Goal: Task Accomplishment & Management: Use online tool/utility

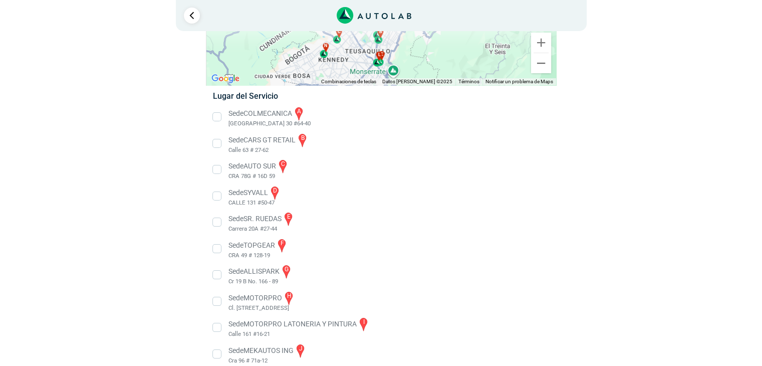
scroll to position [116, 0]
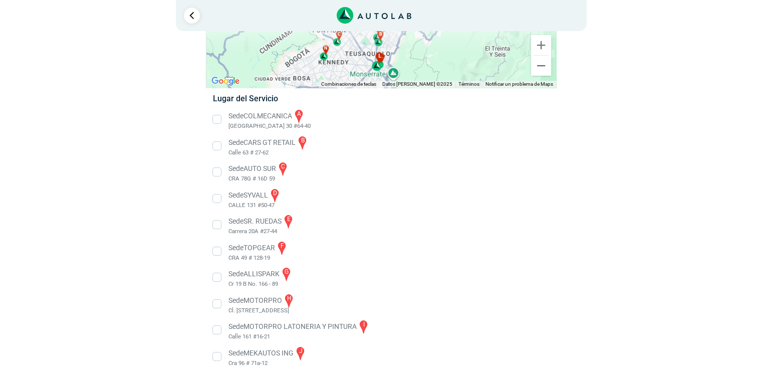
click at [382, 61] on div "l" at bounding box center [378, 61] width 12 height 19
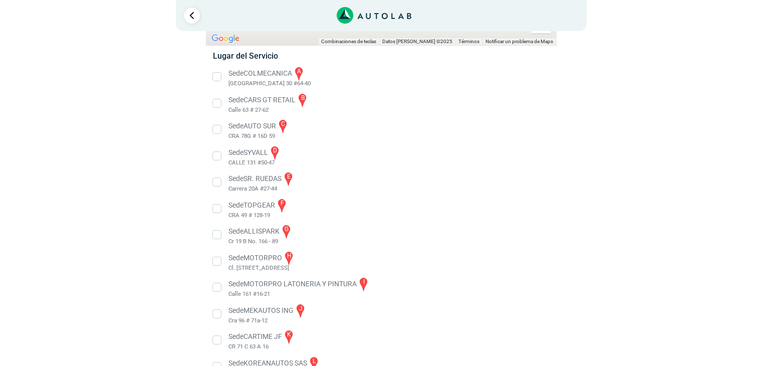
scroll to position [206, 0]
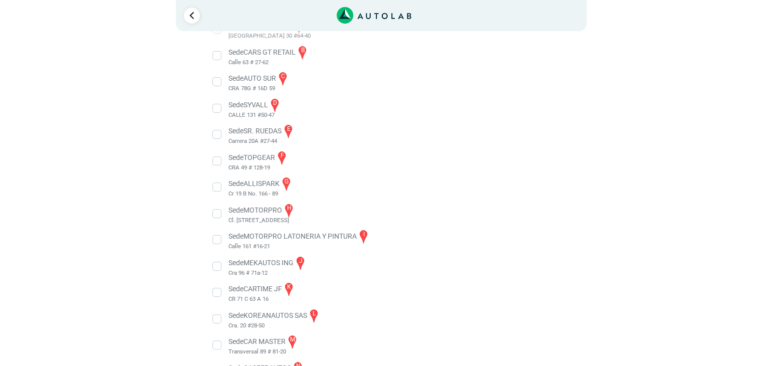
click at [218, 58] on li "Sede CARS GT RETAIL b Calle 63 # 27-62" at bounding box center [380, 56] width 351 height 23
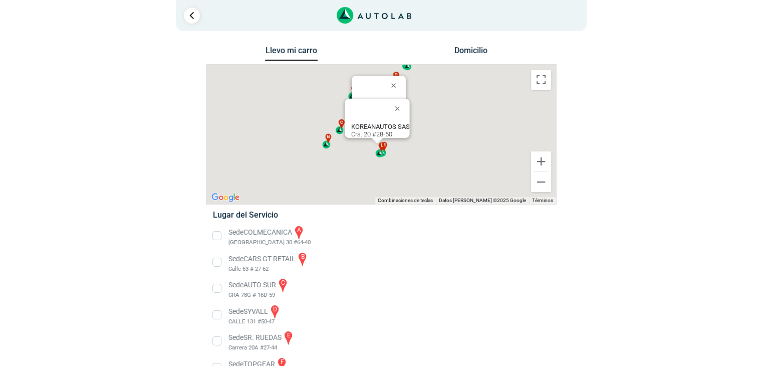
scroll to position [206, 0]
